Goal: Task Accomplishment & Management: Manage account settings

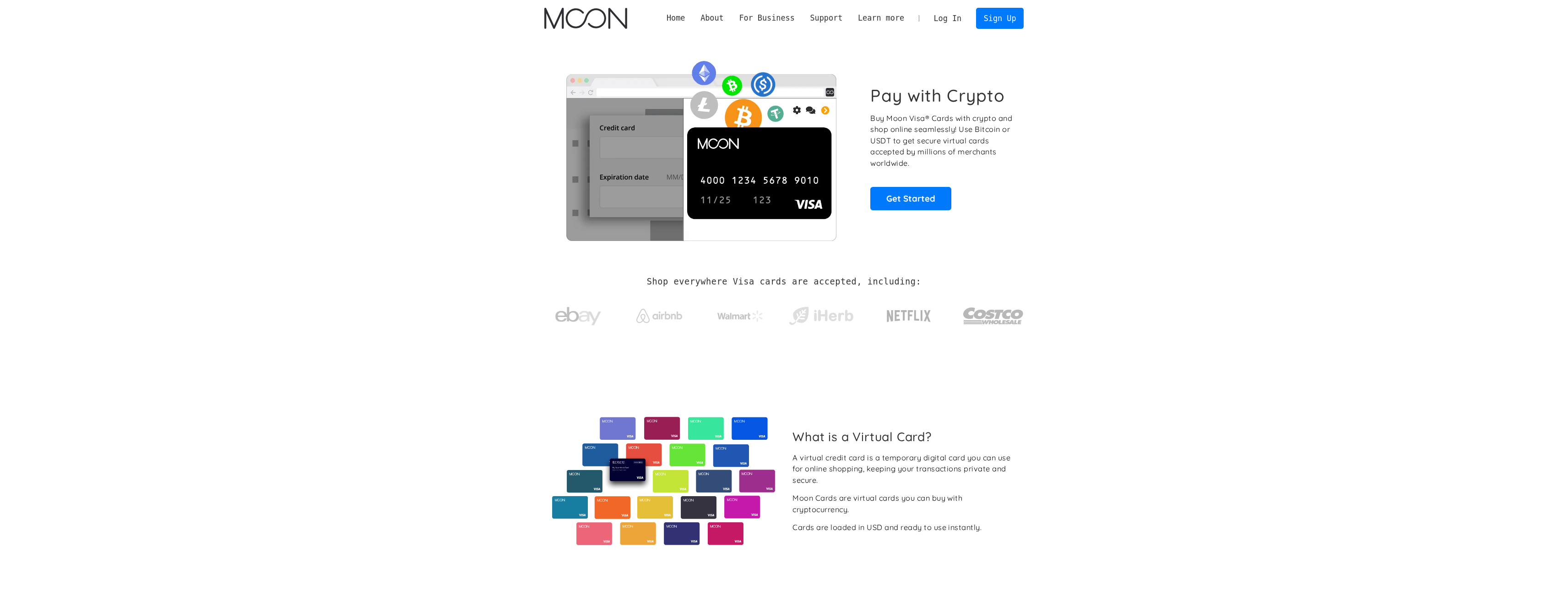
click at [943, 23] on link "Log In" at bounding box center [948, 18] width 43 height 20
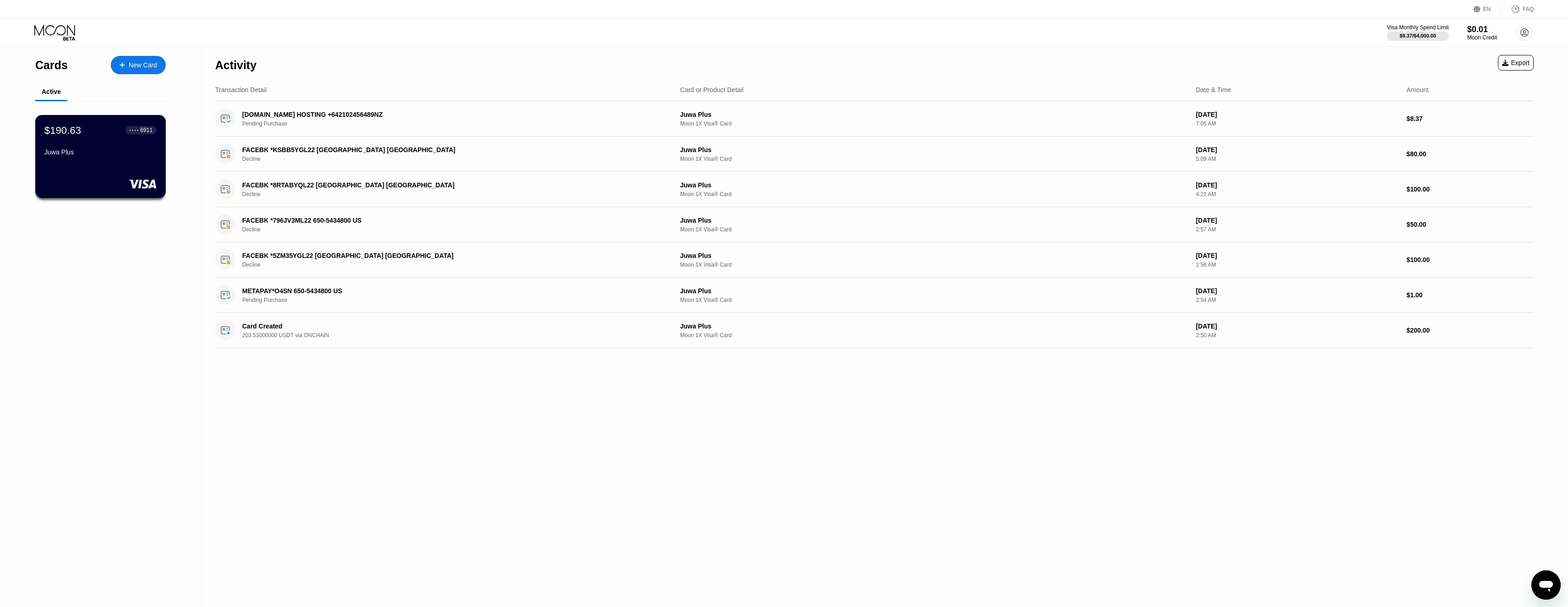
click at [89, 160] on div "Juwa Plus" at bounding box center [100, 154] width 112 height 11
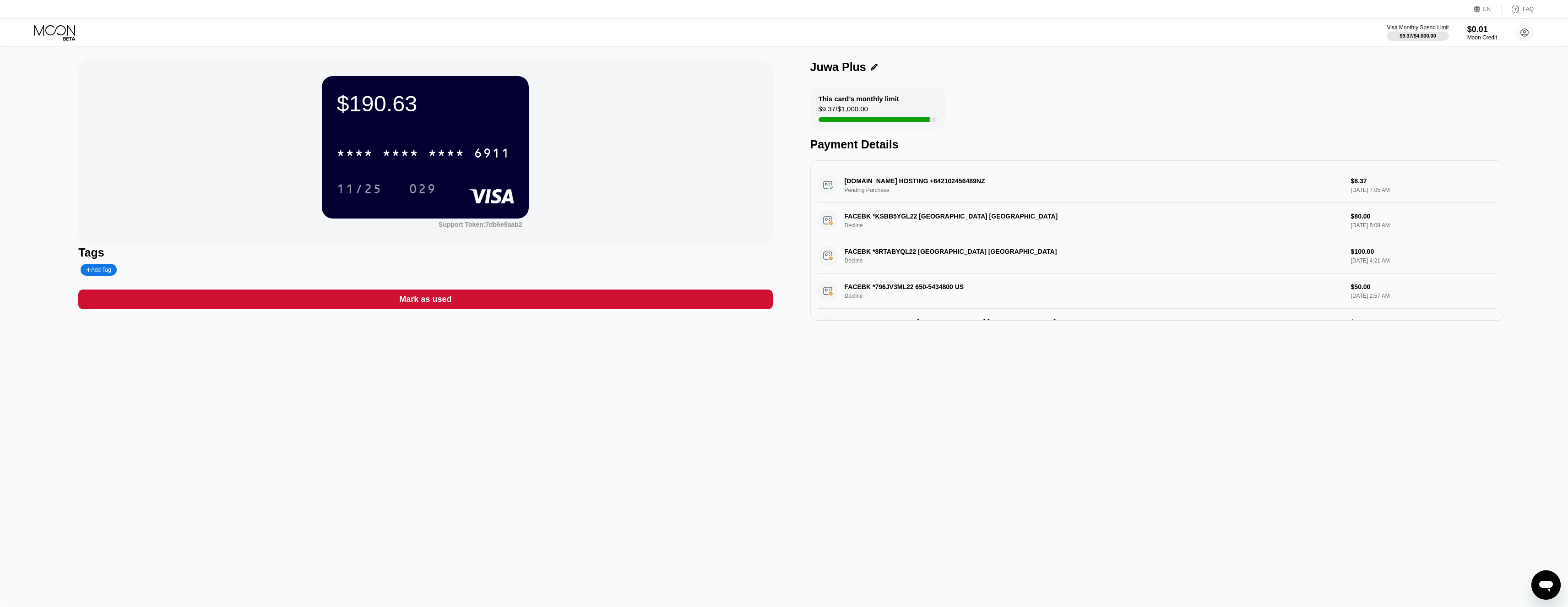
click at [351, 152] on div "* * * *" at bounding box center [355, 154] width 37 height 15
